Goal: Task Accomplishment & Management: Manage account settings

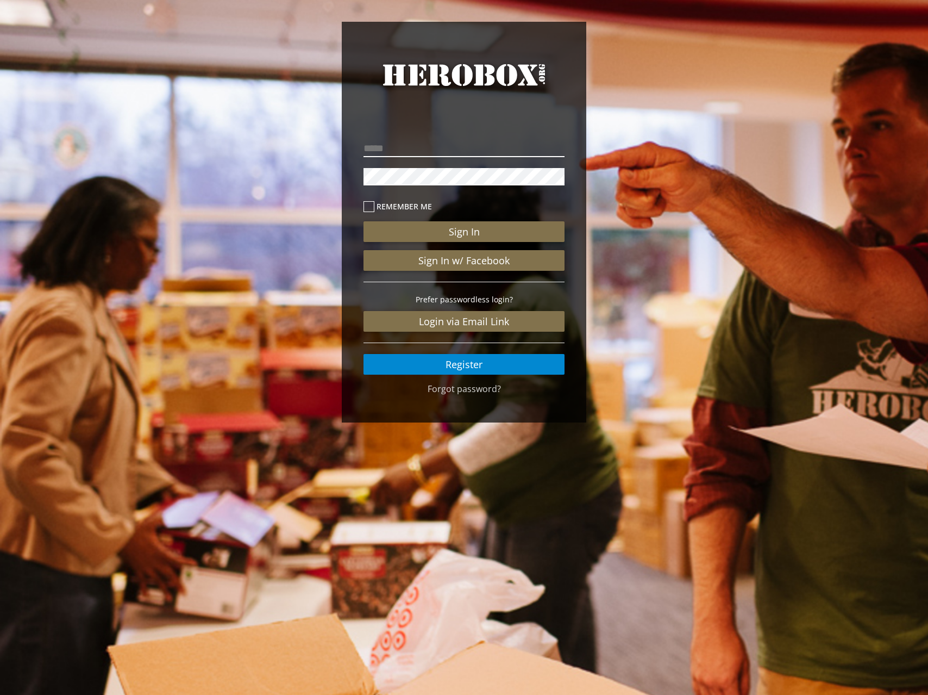
click at [429, 147] on input "email" at bounding box center [464, 148] width 201 height 17
type input "**********"
click at [364, 221] on button "Sign In" at bounding box center [464, 231] width 201 height 21
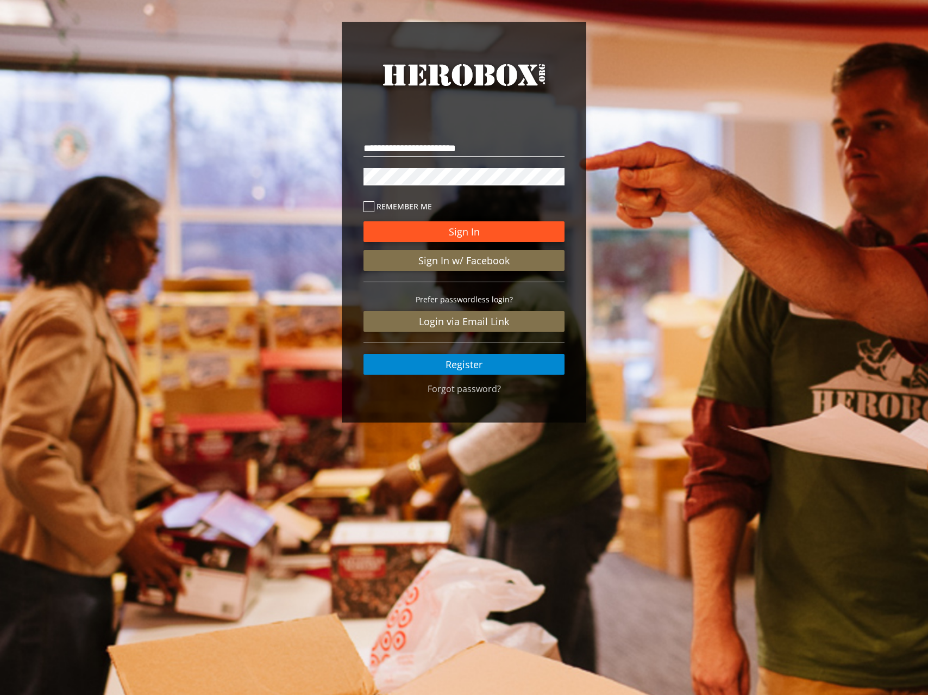
click at [466, 226] on button "Sign In" at bounding box center [464, 231] width 201 height 21
click at [462, 230] on button "Sign In" at bounding box center [464, 231] width 201 height 21
click at [371, 204] on icon at bounding box center [369, 206] width 11 height 11
click at [422, 226] on button "Sign In" at bounding box center [464, 231] width 201 height 21
click at [371, 203] on icon at bounding box center [369, 206] width 11 height 11
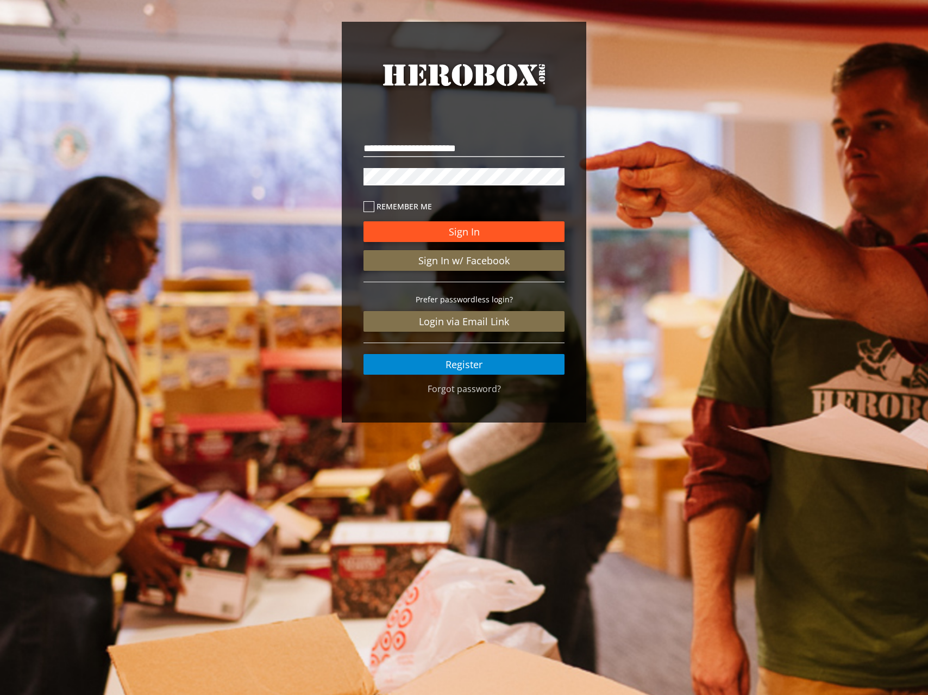
click at [435, 231] on button "Sign In" at bounding box center [464, 231] width 201 height 21
click at [214, 177] on div "**********" at bounding box center [464, 224] width 928 height 449
click at [364, 221] on button "Sign In" at bounding box center [464, 231] width 201 height 21
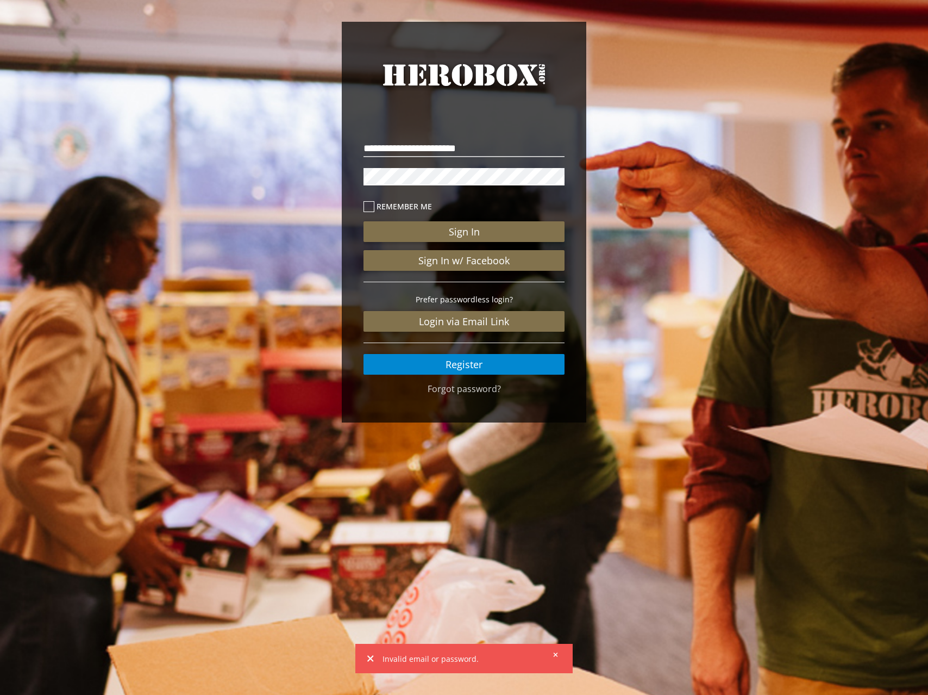
click at [364, 221] on button "Sign In" at bounding box center [464, 231] width 201 height 21
click at [446, 229] on button "Sign In" at bounding box center [464, 231] width 201 height 21
click at [471, 234] on button "Sign In" at bounding box center [464, 231] width 201 height 21
click at [281, 170] on div "**********" at bounding box center [464, 224] width 928 height 449
click at [364, 221] on button "Sign In" at bounding box center [464, 231] width 201 height 21
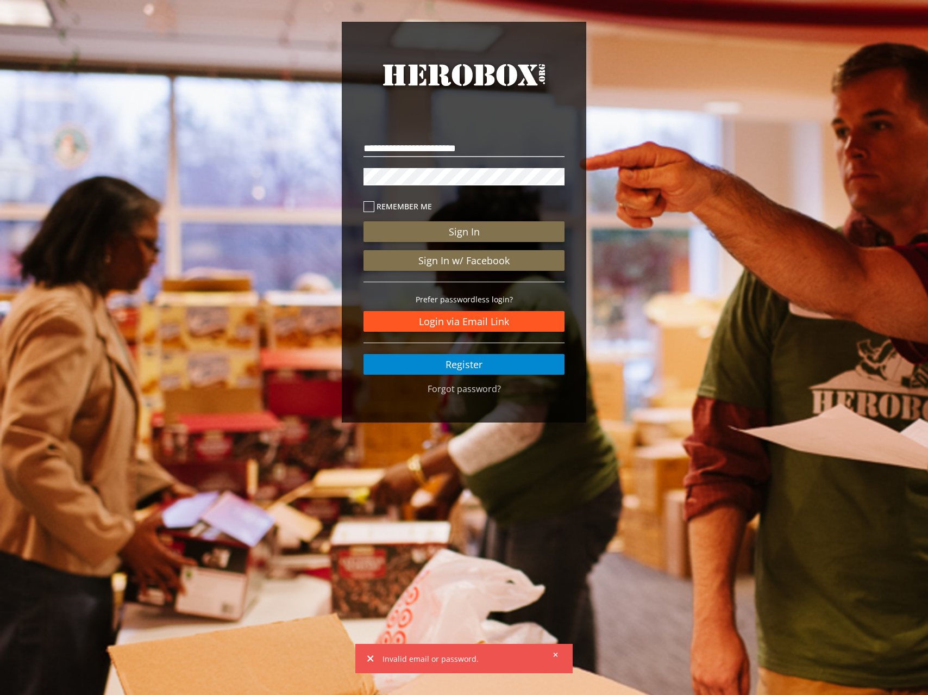
click at [451, 324] on link "Login via Email Link" at bounding box center [464, 321] width 201 height 21
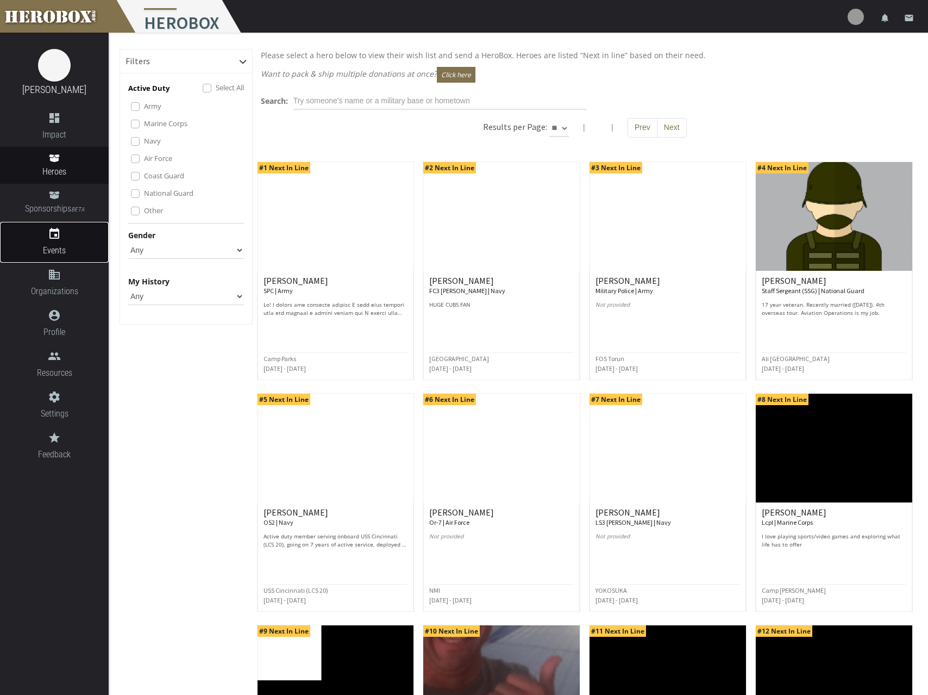
click at [48, 249] on span "Events" at bounding box center [54, 250] width 109 height 14
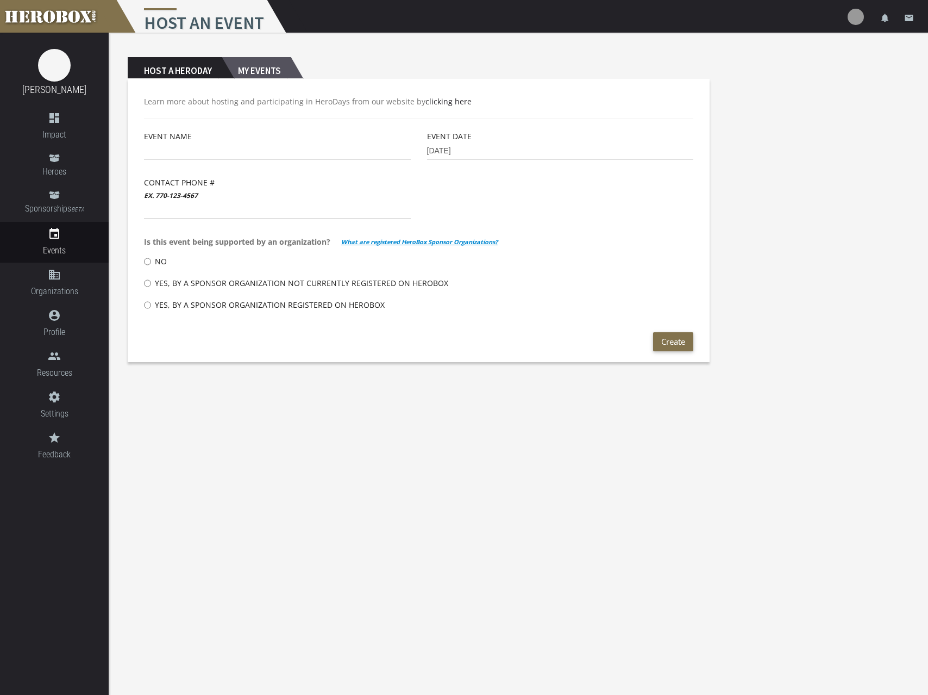
click at [257, 68] on h2 "My Events" at bounding box center [256, 68] width 69 height 22
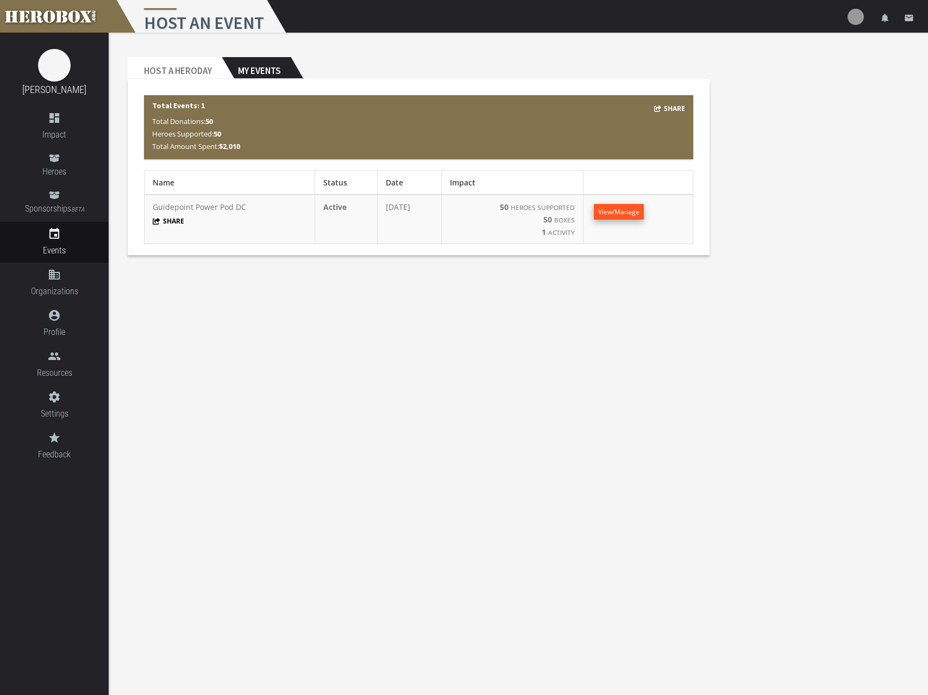
click at [633, 207] on span "View/Manage" at bounding box center [618, 211] width 41 height 9
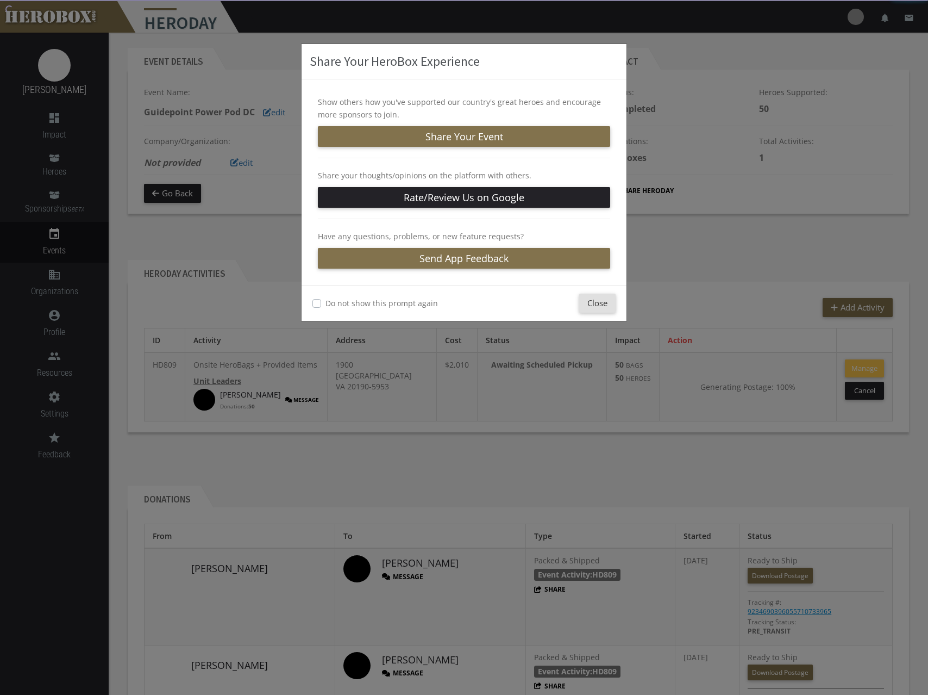
scroll to position [12, 0]
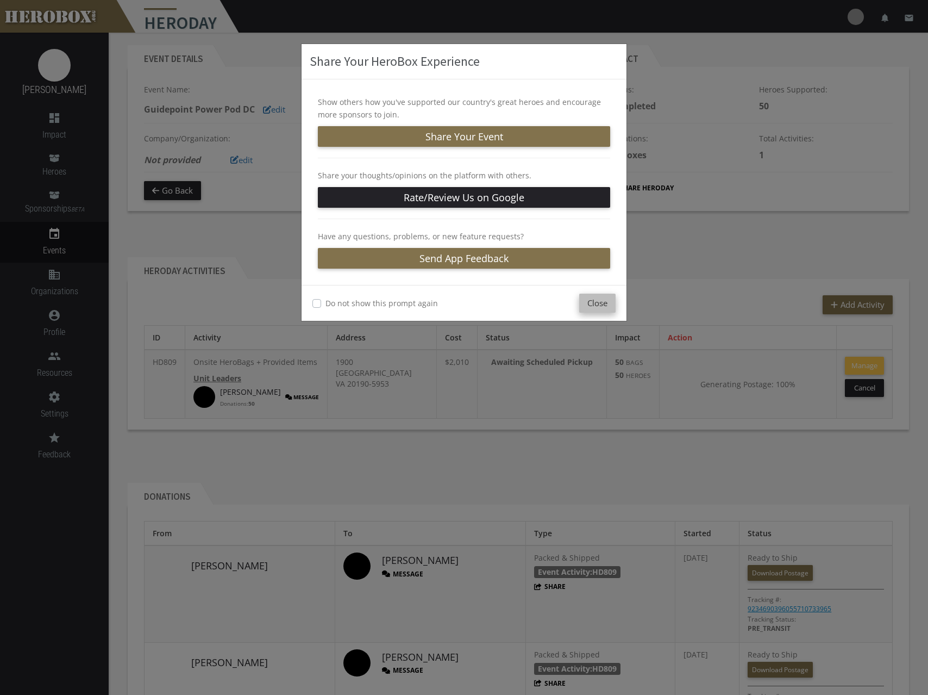
click at [591, 302] on button "Close" at bounding box center [597, 302] width 36 height 19
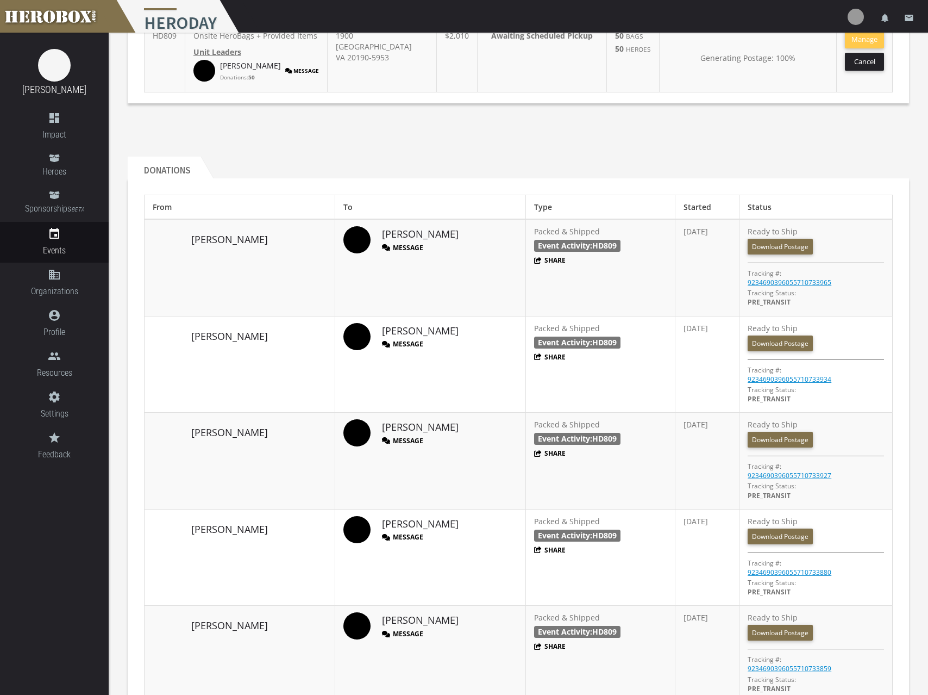
scroll to position [339, 0]
click at [812, 286] on link "9234690396055710733965" at bounding box center [790, 281] width 84 height 9
click at [789, 254] on link "Download Postage" at bounding box center [780, 246] width 65 height 16
click at [772, 351] on link "Download Postage" at bounding box center [780, 343] width 65 height 16
click at [773, 447] on link "Download Postage" at bounding box center [780, 439] width 65 height 16
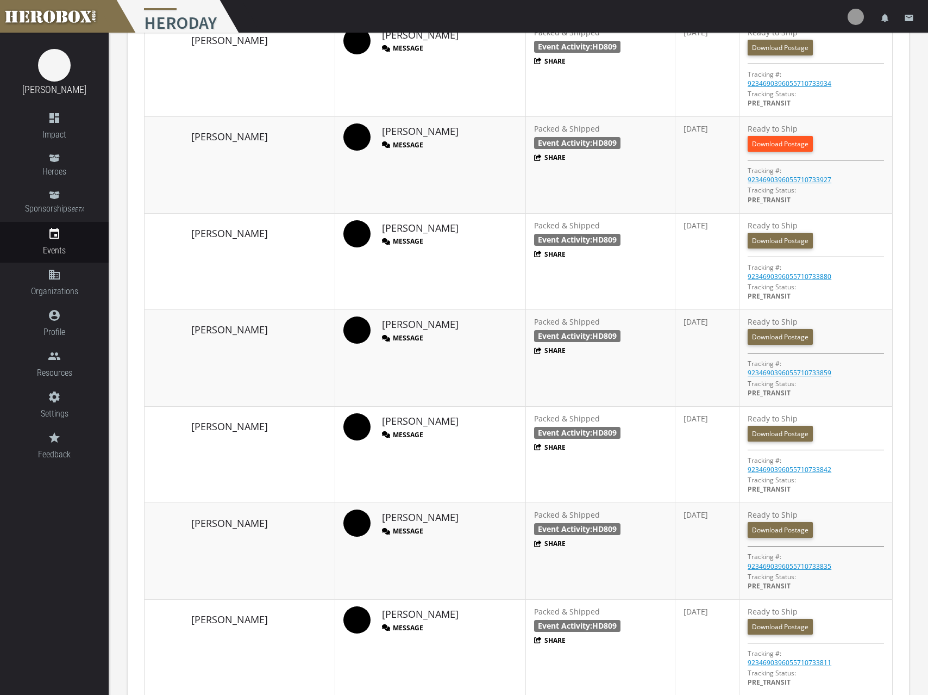
scroll to position [635, 0]
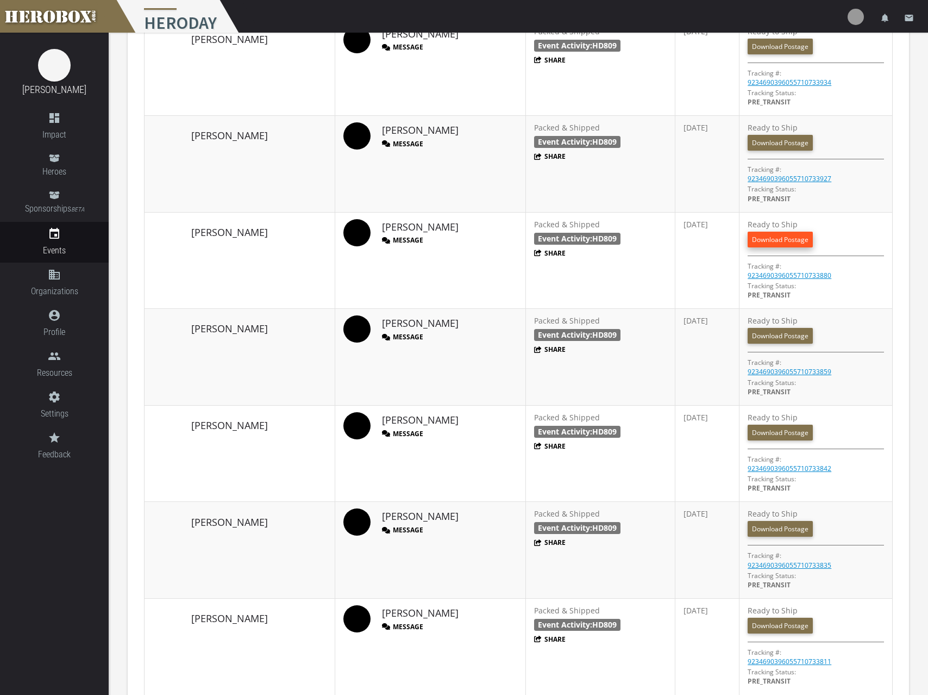
click at [763, 247] on link "Download Postage" at bounding box center [780, 240] width 65 height 16
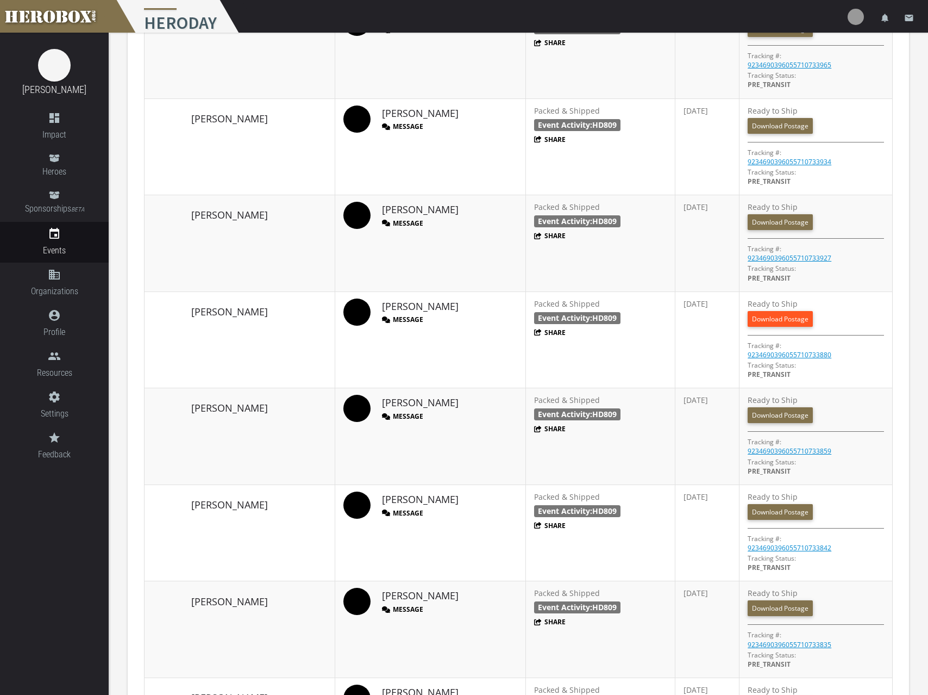
scroll to position [559, 0]
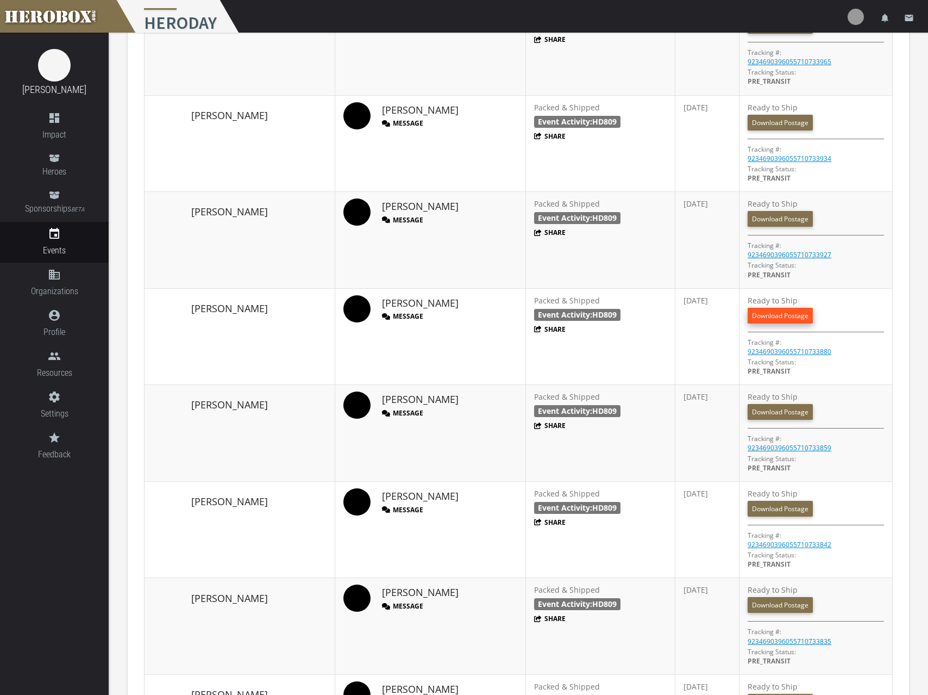
click at [776, 323] on link "Download Postage" at bounding box center [780, 316] width 65 height 16
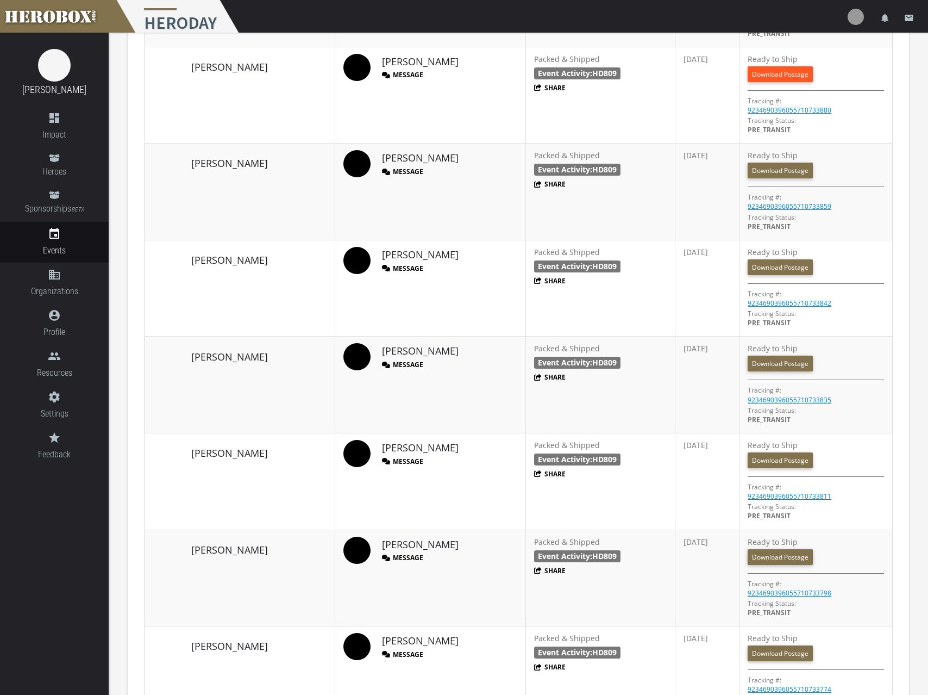
scroll to position [821, 0]
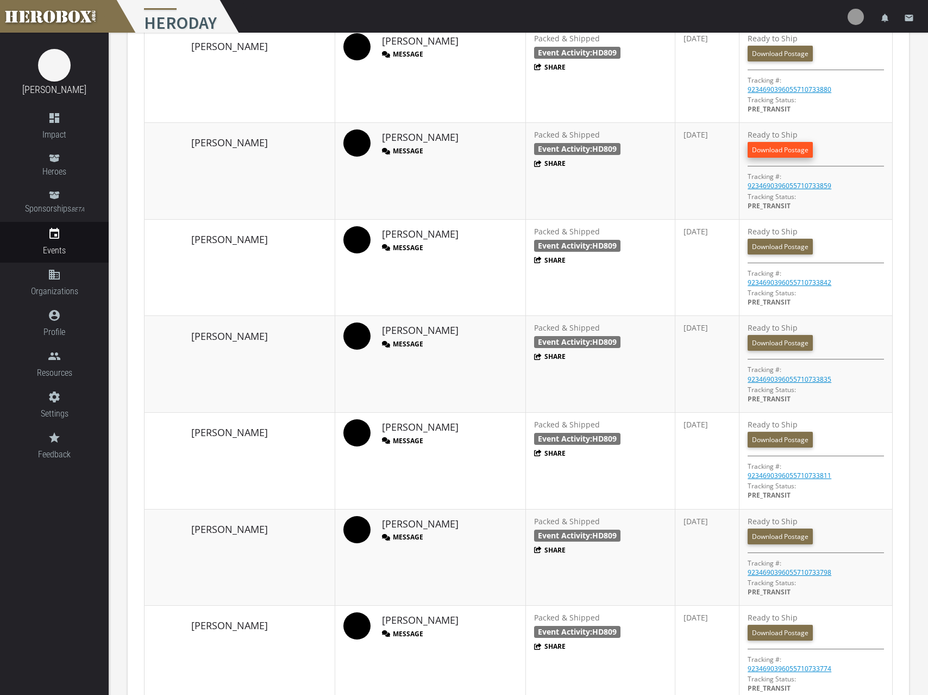
click at [786, 157] on link "Download Postage" at bounding box center [780, 150] width 65 height 16
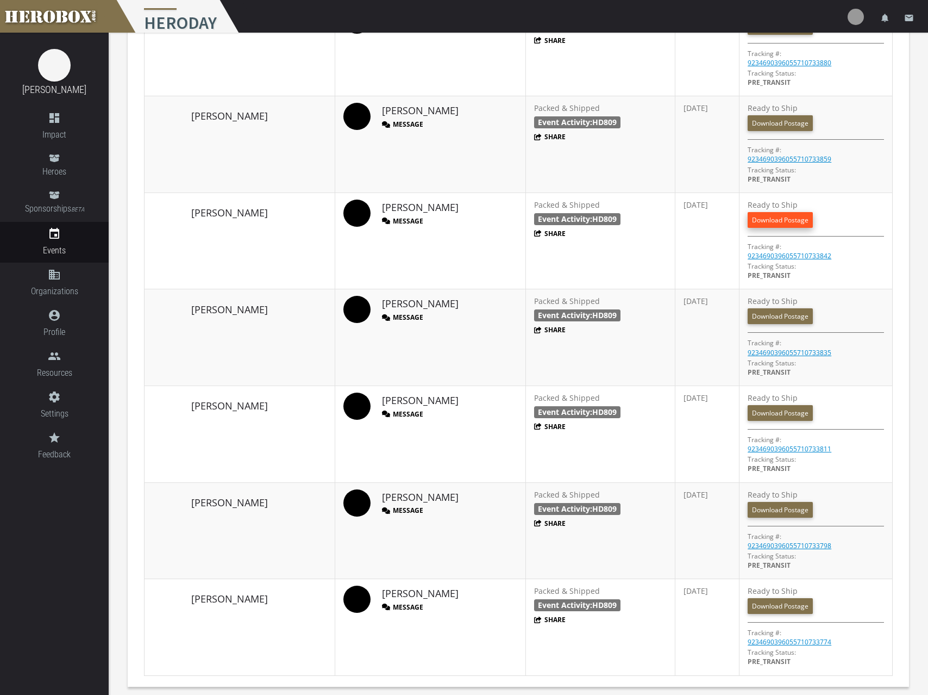
click at [787, 215] on link "Download Postage" at bounding box center [780, 220] width 65 height 16
click at [778, 317] on link "Download Postage" at bounding box center [780, 316] width 65 height 16
click at [789, 411] on link "Download Postage" at bounding box center [780, 413] width 65 height 16
click at [796, 512] on link "Download Postage" at bounding box center [780, 510] width 65 height 16
click at [777, 606] on link "Download Postage" at bounding box center [780, 606] width 65 height 16
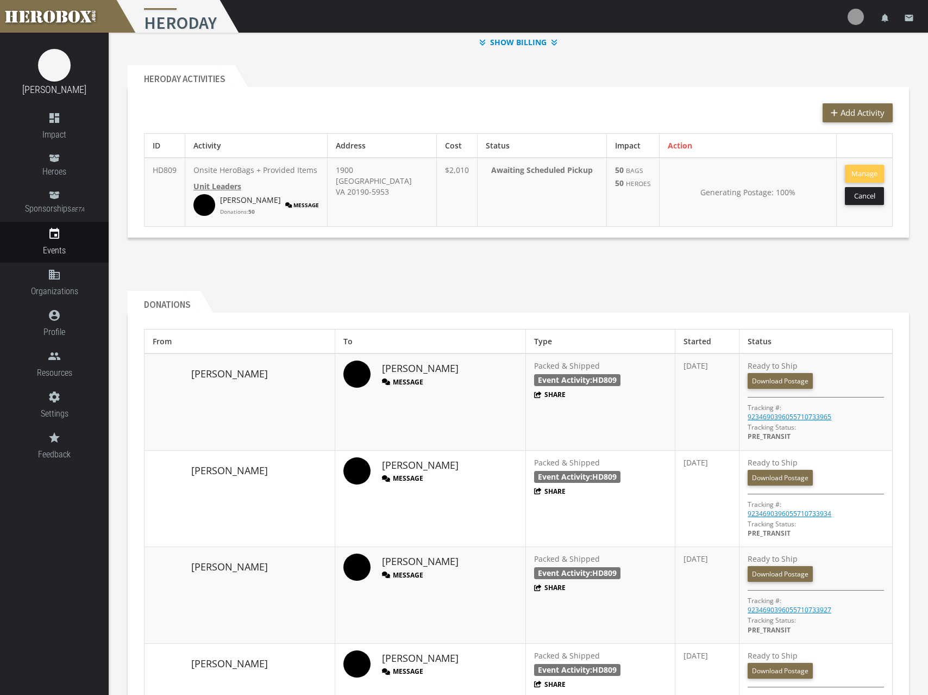
scroll to position [206, 0]
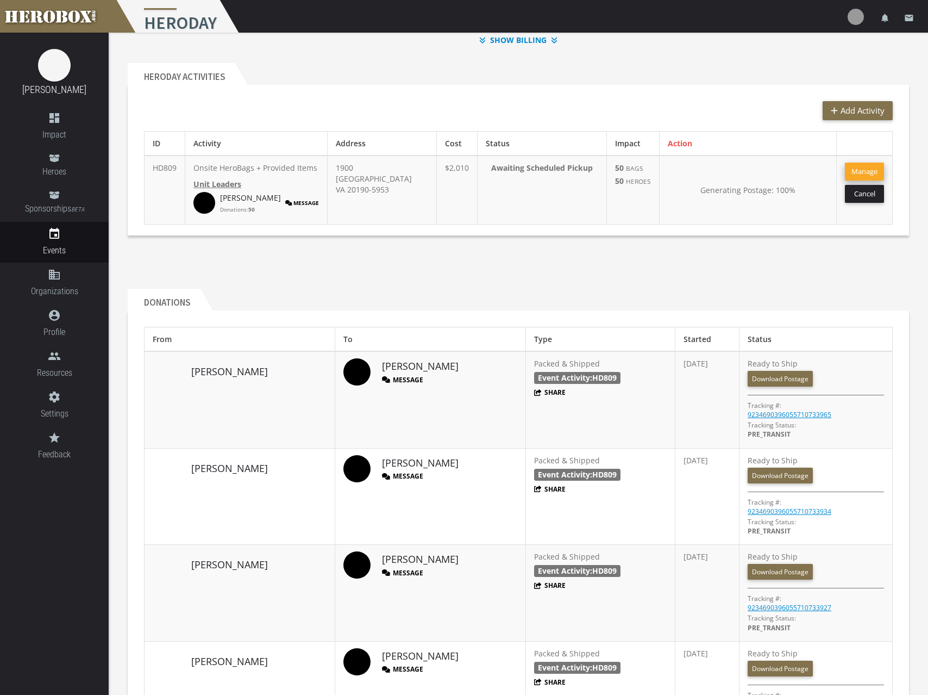
click at [864, 171] on button "Manage" at bounding box center [864, 171] width 39 height 18
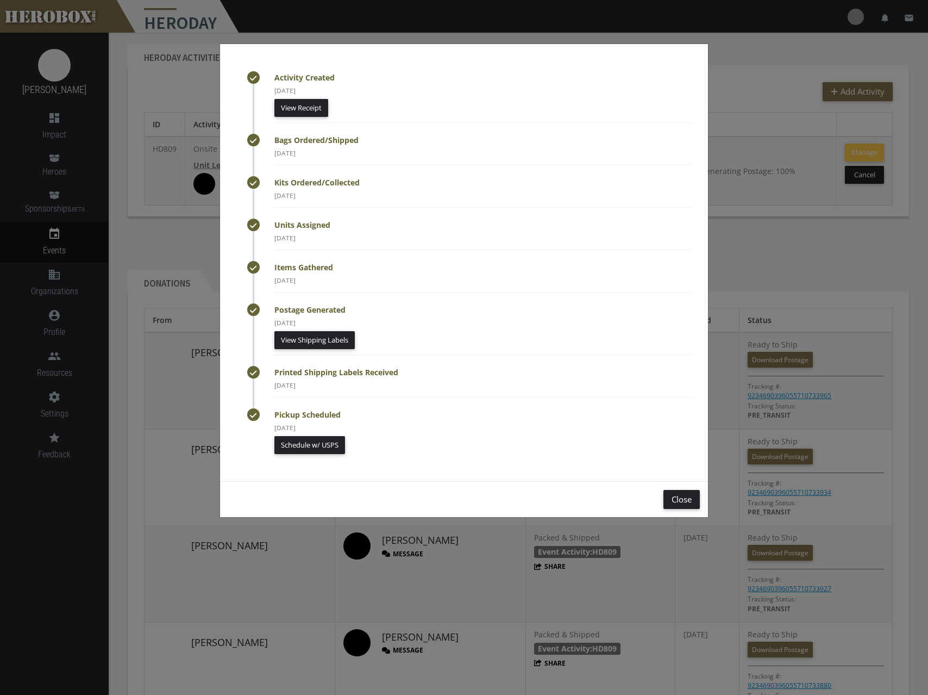
scroll to position [230, 0]
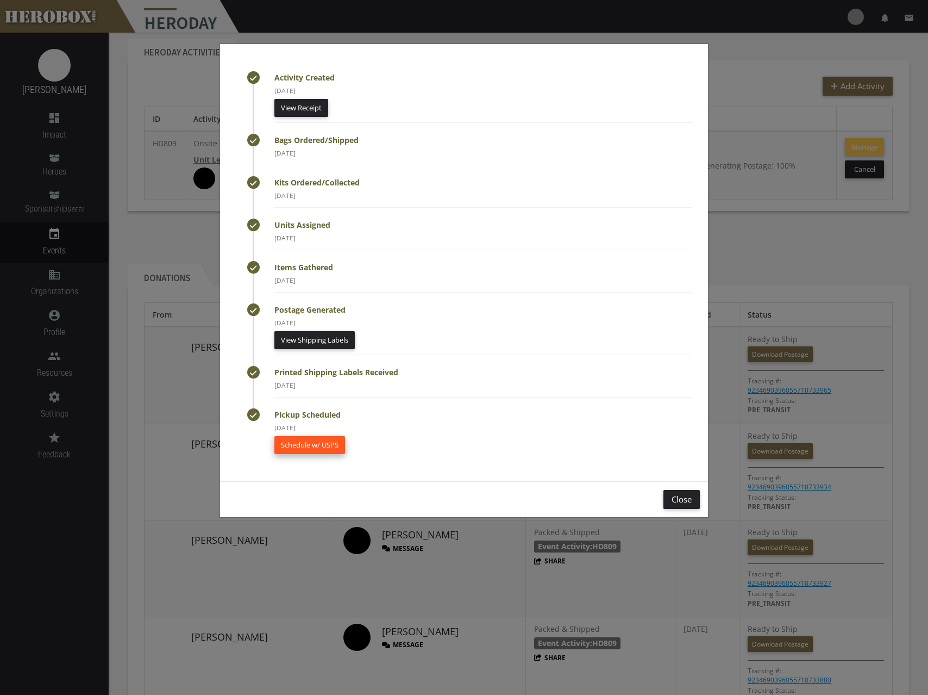
click at [327, 448] on link "Schedule w/ USPS" at bounding box center [309, 445] width 71 height 18
click at [673, 503] on button "Close" at bounding box center [682, 499] width 36 height 19
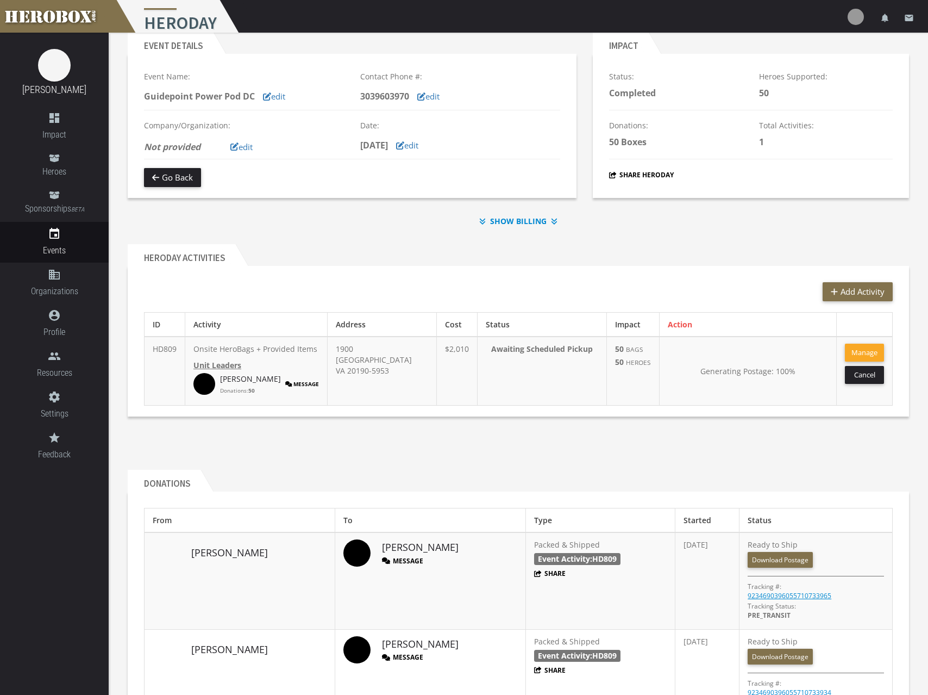
scroll to position [0, 0]
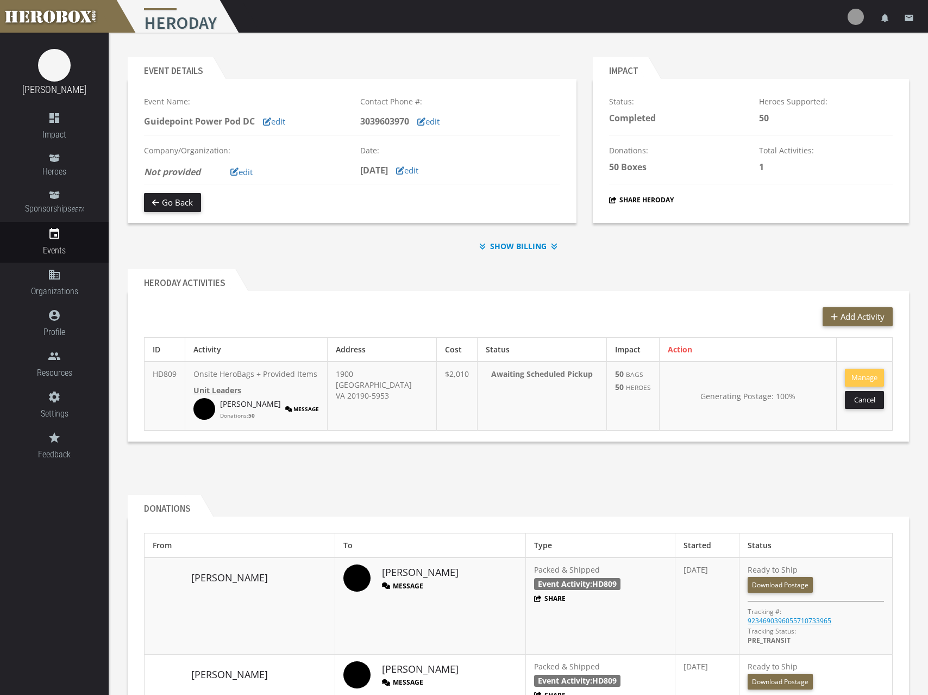
click at [850, 16] on img at bounding box center [856, 17] width 16 height 16
click at [51, 166] on span "Heroes" at bounding box center [54, 172] width 109 height 14
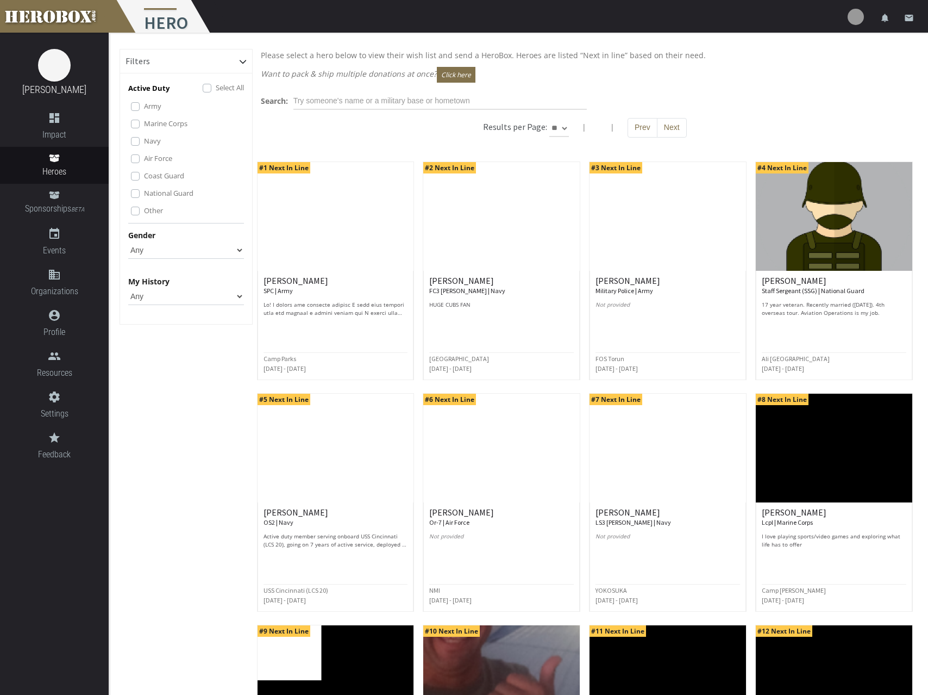
click at [855, 20] on img at bounding box center [856, 17] width 16 height 16
click at [836, 67] on link "lock Logout" at bounding box center [823, 69] width 98 height 23
